Goal: Task Accomplishment & Management: Use online tool/utility

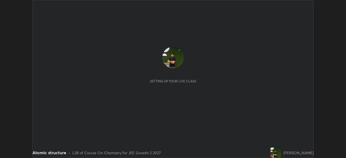
scroll to position [158, 345]
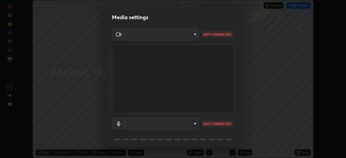
type input "684ead2b5c134b0fa43c59e64a558185a9d6e53ed06b1440a05fc340729f0d9f"
type input "communications"
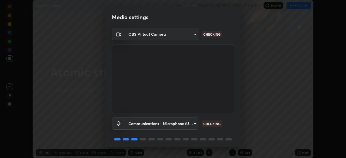
click at [151, 34] on body "Erase all Atomic structure Recording WAS SCHEDULED TO START AT 3:30 PM Settings…" at bounding box center [173, 79] width 346 height 158
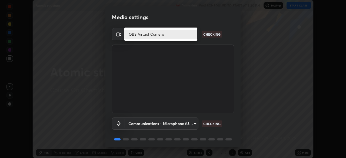
click at [73, 124] on div at bounding box center [173, 79] width 346 height 158
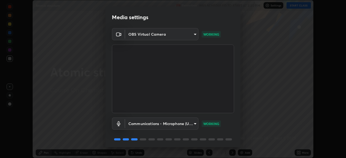
click at [152, 34] on body "Erase all Atomic structure Recording WAS SCHEDULED TO START AT 3:30 PM Settings…" at bounding box center [173, 79] width 346 height 158
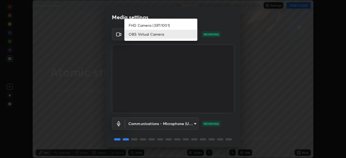
click at [152, 34] on li "OBS Virtual Camera" at bounding box center [160, 34] width 73 height 9
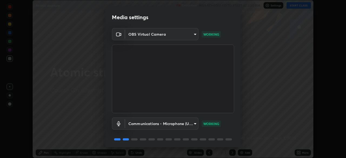
click at [152, 33] on body "Erase all Atomic structure Recording WAS SCHEDULED TO START AT 3:30 PM Settings…" at bounding box center [173, 79] width 346 height 158
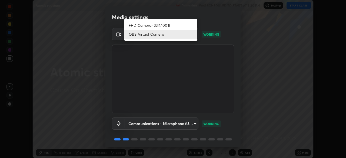
click at [146, 26] on li "FHD Camera (33f1:1001)" at bounding box center [160, 25] width 73 height 9
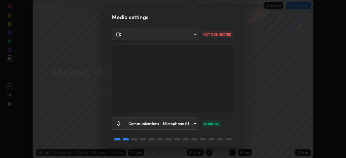
click at [144, 37] on body "Erase all Atomic structure Recording WAS SCHEDULED TO START AT 3:30 PM Settings…" at bounding box center [173, 79] width 346 height 158
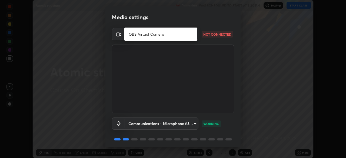
click at [142, 38] on li "OBS Virtual Camera" at bounding box center [160, 34] width 73 height 9
type input "684ead2b5c134b0fa43c59e64a558185a9d6e53ed06b1440a05fc340729f0d9f"
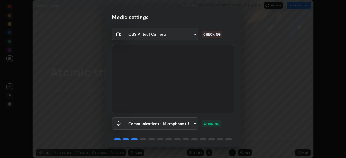
click at [138, 37] on body "Erase all Atomic structure Recording WAS SCHEDULED TO START AT 3:30 PM Settings…" at bounding box center [173, 79] width 346 height 158
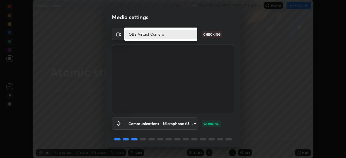
click at [108, 21] on div at bounding box center [173, 79] width 346 height 158
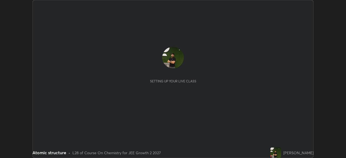
scroll to position [158, 345]
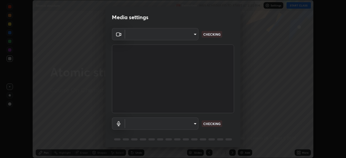
type input "684ead2b5c134b0fa43c59e64a558185a9d6e53ed06b1440a05fc340729f0d9f"
type input "communications"
click at [140, 35] on body "Erase all Atomic structure Recording WAS SCHEDULED TO START AT 3:30 PM Settings…" at bounding box center [173, 79] width 346 height 158
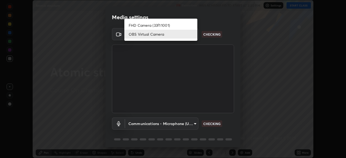
click at [137, 25] on li "FHD Camera (33f1:1001)" at bounding box center [160, 25] width 73 height 9
type input "39caa65dc23426385aa383ad0d0a4b68c28ae26f4a71cd21c25f84911154f6e3"
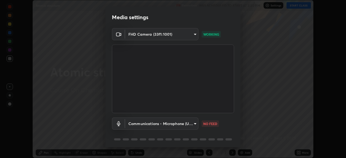
click at [153, 121] on body "Erase all Atomic structure Recording WAS SCHEDULED TO START AT 3:30 PM Settings…" at bounding box center [173, 79] width 346 height 158
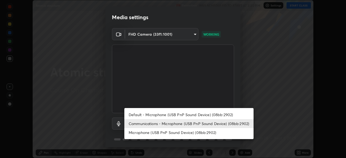
click at [145, 113] on li "Default - Microphone (USB PnP Sound Device) (08bb:2902)" at bounding box center [188, 114] width 129 height 9
type input "default"
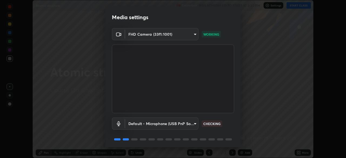
scroll to position [19, 0]
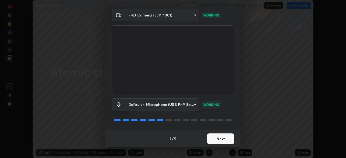
click at [219, 138] on button "Next" at bounding box center [220, 138] width 27 height 11
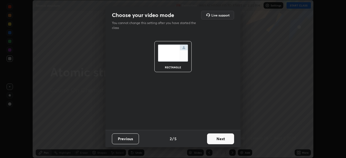
scroll to position [0, 0]
click at [219, 138] on button "Next" at bounding box center [220, 138] width 27 height 11
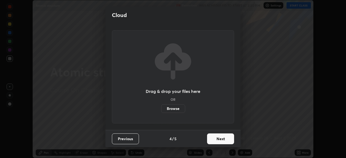
click at [217, 137] on button "Next" at bounding box center [220, 138] width 27 height 11
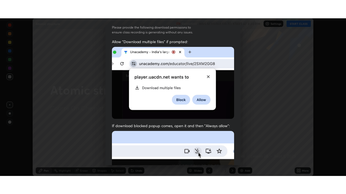
scroll to position [129, 0]
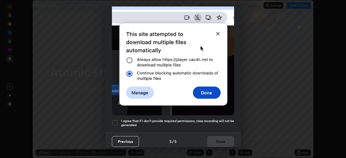
click at [117, 120] on div at bounding box center [115, 123] width 6 height 6
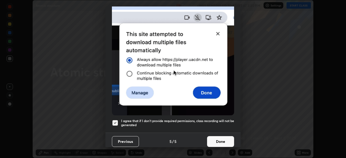
click at [216, 139] on button "Done" at bounding box center [220, 141] width 27 height 11
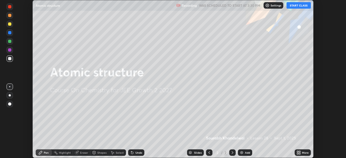
click at [303, 154] on div "More" at bounding box center [302, 152] width 16 height 6
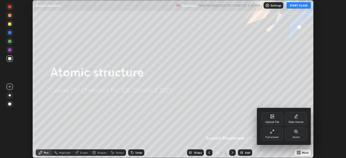
click at [270, 133] on icon at bounding box center [272, 131] width 4 height 4
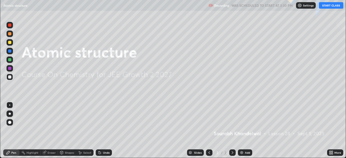
scroll to position [194, 346]
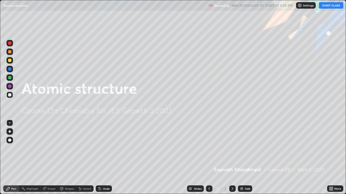
click at [327, 6] on button "START CLASS" at bounding box center [331, 5] width 24 height 6
click at [242, 158] on div "Add" at bounding box center [245, 189] width 14 height 6
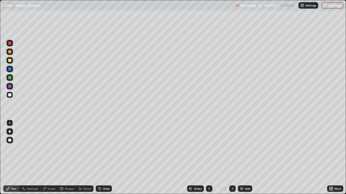
click at [246, 158] on div "Add" at bounding box center [245, 189] width 14 height 6
click at [105, 158] on div "Undo" at bounding box center [106, 189] width 7 height 3
click at [247, 158] on div "Add" at bounding box center [245, 189] width 14 height 6
click at [56, 80] on icon at bounding box center [54, 82] width 4 height 4
click at [250, 158] on div "Add" at bounding box center [245, 189] width 14 height 6
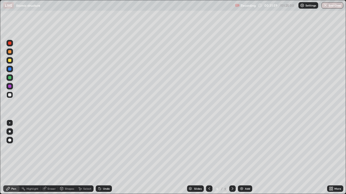
click at [244, 158] on div "Add" at bounding box center [245, 189] width 14 height 6
click at [48, 158] on div "Eraser" at bounding box center [52, 189] width 8 height 3
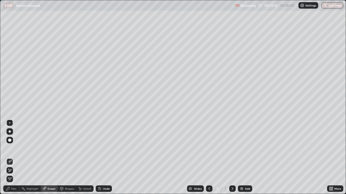
click at [11, 158] on div "Pen" at bounding box center [13, 189] width 5 height 3
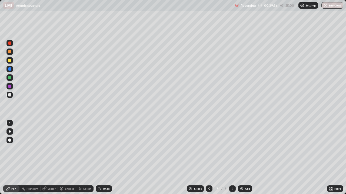
click at [248, 158] on div "Add" at bounding box center [247, 189] width 5 height 3
click at [243, 158] on img at bounding box center [241, 189] width 4 height 4
click at [62, 158] on icon at bounding box center [62, 190] width 0 height 2
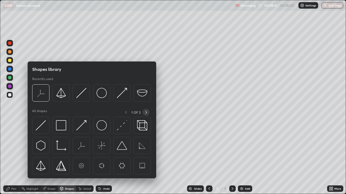
click at [143, 113] on div at bounding box center [146, 112] width 7 height 7
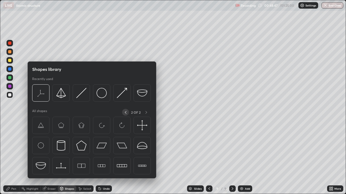
click at [125, 113] on icon at bounding box center [125, 112] width 4 height 4
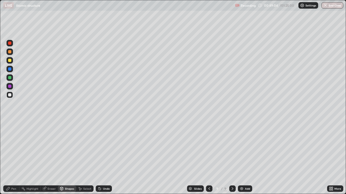
click at [12, 158] on div "Pen" at bounding box center [13, 189] width 5 height 3
click at [246, 158] on div "Add" at bounding box center [245, 189] width 14 height 6
click at [243, 158] on div "Add" at bounding box center [245, 189] width 14 height 6
click at [105, 158] on div "Undo" at bounding box center [106, 189] width 7 height 3
click at [9, 86] on div at bounding box center [9, 86] width 3 height 3
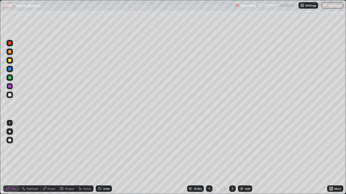
click at [242, 158] on div "Add" at bounding box center [245, 189] width 14 height 6
click at [10, 96] on div at bounding box center [9, 94] width 3 height 3
click at [326, 6] on img "button" at bounding box center [325, 5] width 4 height 4
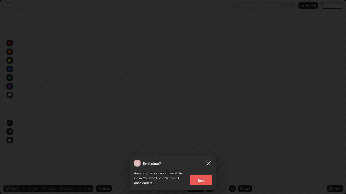
click at [199, 158] on button "End" at bounding box center [201, 180] width 22 height 11
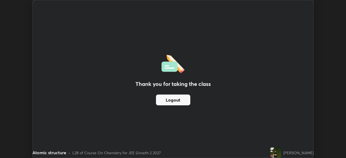
scroll to position [26854, 26666]
